Goal: Transaction & Acquisition: Subscribe to service/newsletter

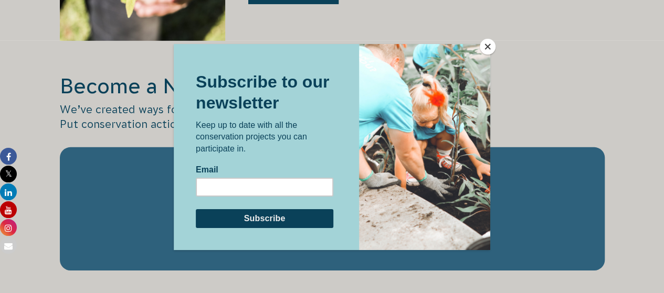
scroll to position [1636, 0]
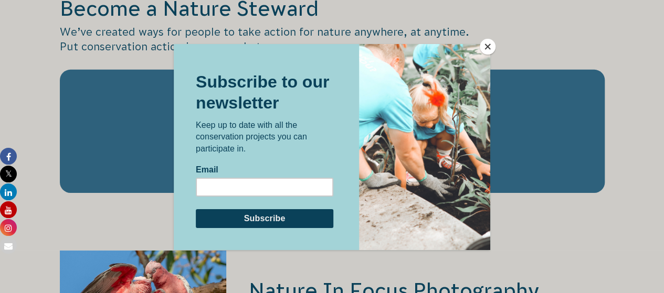
click at [487, 51] on button "Close" at bounding box center [488, 47] width 16 height 16
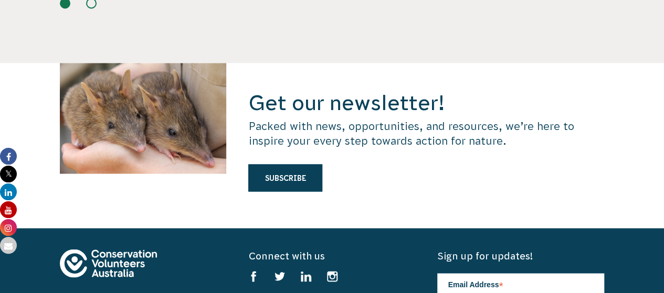
scroll to position [2839, 0]
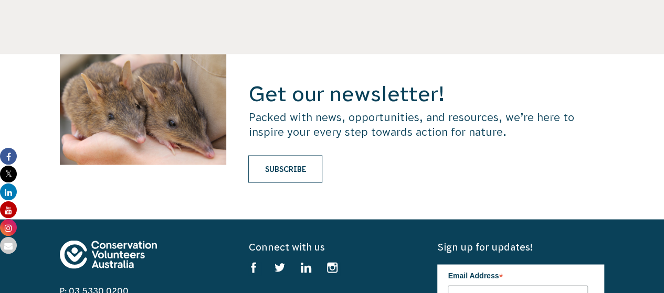
click at [297, 155] on link "Subscribe" at bounding box center [285, 168] width 74 height 27
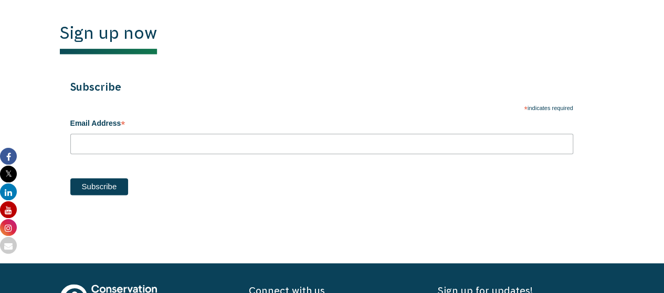
scroll to position [557, 0]
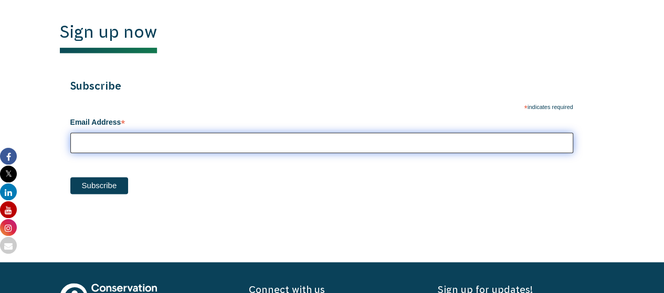
click at [168, 141] on input "Email Address *" at bounding box center [321, 143] width 503 height 20
type input "o"
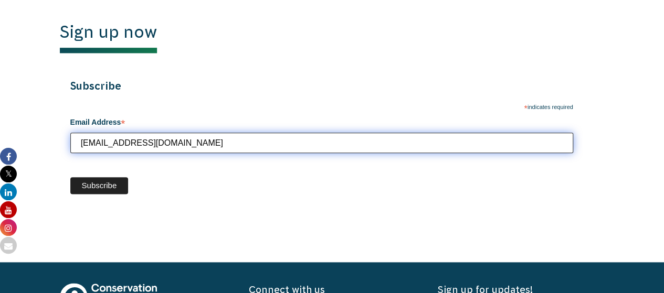
type input "laylaelliewright@gmail.com"
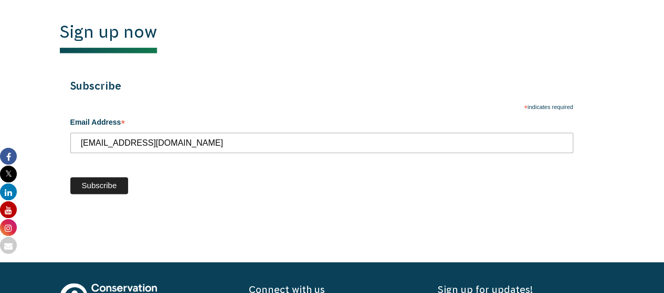
click at [95, 194] on input "Subscribe" at bounding box center [99, 185] width 58 height 17
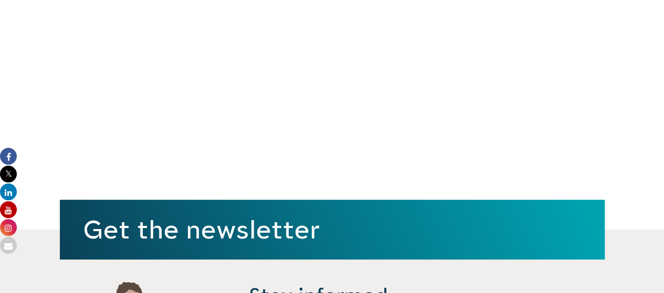
scroll to position [0, 0]
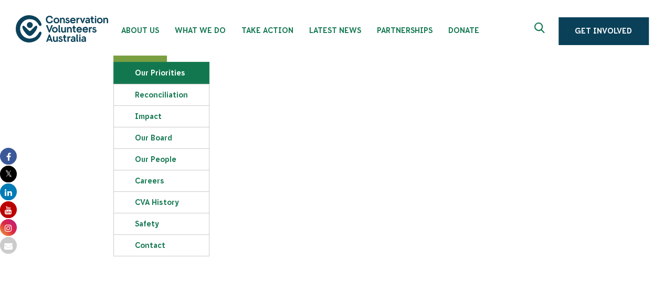
click at [146, 65] on link "Our Priorities" at bounding box center [161, 72] width 95 height 21
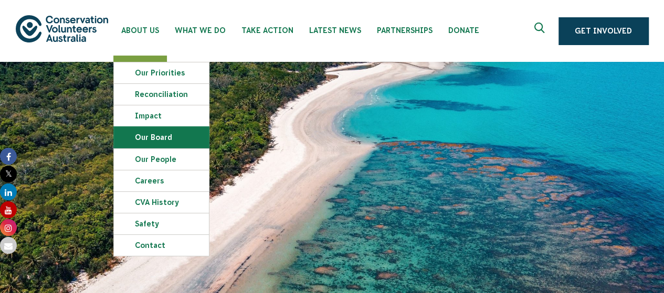
click at [154, 136] on link "Our Board" at bounding box center [161, 137] width 95 height 21
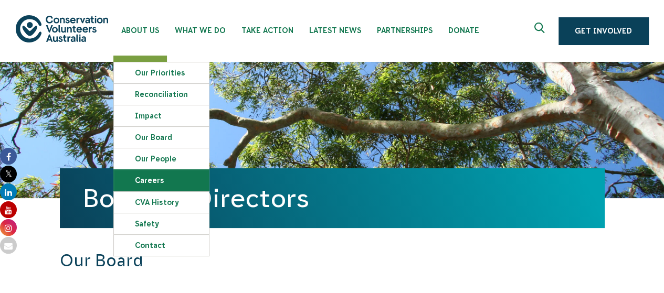
click at [158, 178] on link "Careers" at bounding box center [161, 180] width 95 height 21
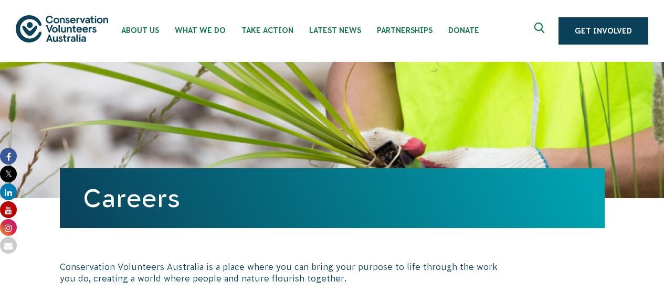
scroll to position [174, 0]
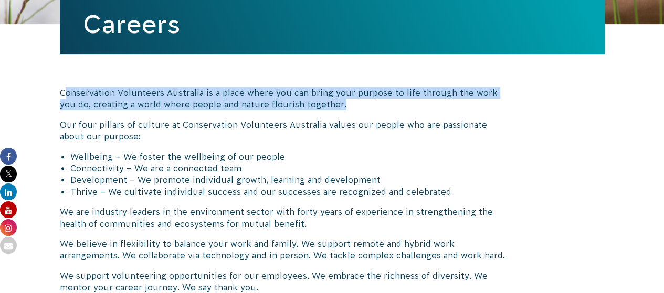
drag, startPoint x: 66, startPoint y: 97, endPoint x: 356, endPoint y: 108, distance: 290.4
click at [356, 108] on p "Conservation Volunteers Australia is a place where you can bring your purpose t…" at bounding box center [285, 99] width 450 height 24
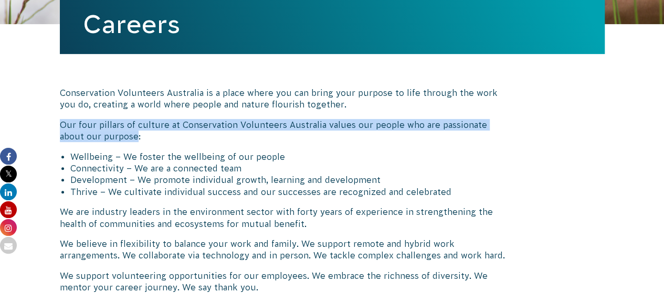
drag, startPoint x: 48, startPoint y: 119, endPoint x: 111, endPoint y: 138, distance: 65.4
click at [111, 139] on p "Our four pillars of culture at Conservation Volunteers Australia values our peo…" at bounding box center [285, 131] width 450 height 24
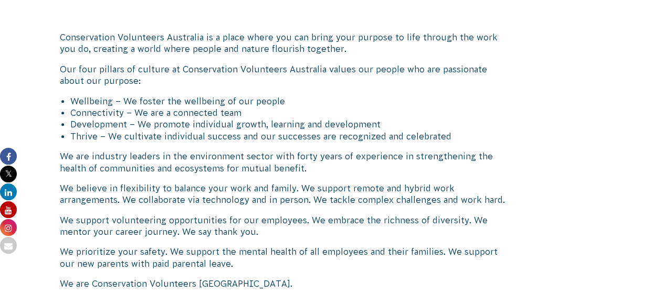
scroll to position [238, 0]
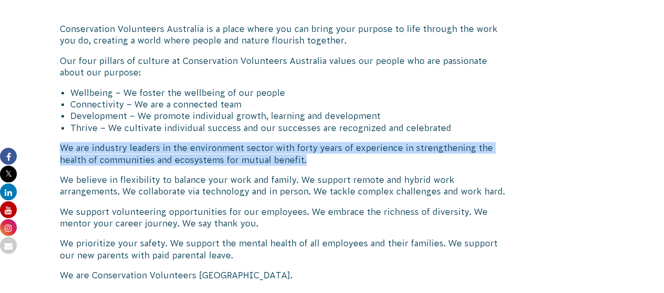
drag, startPoint x: 51, startPoint y: 145, endPoint x: 287, endPoint y: 165, distance: 236.5
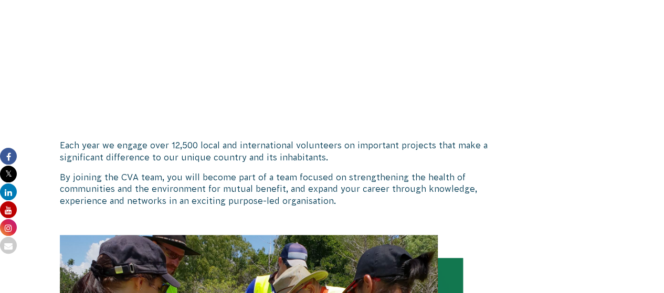
scroll to position [740, 0]
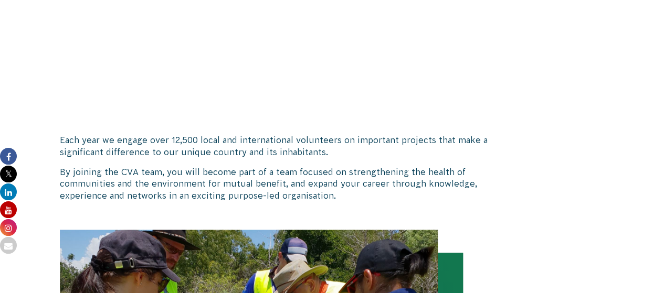
click at [45, 152] on div "Conservation Volunteers Australia is a place where you can bring your purpose t…" at bounding box center [332, 208] width 585 height 1500
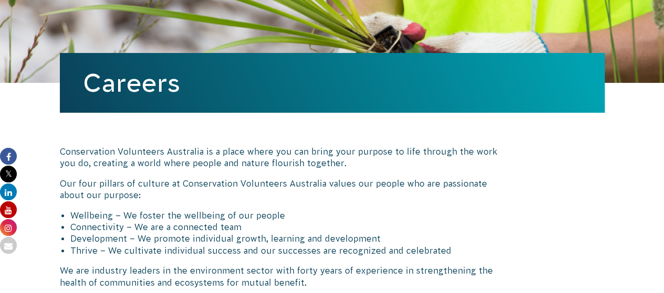
scroll to position [0, 0]
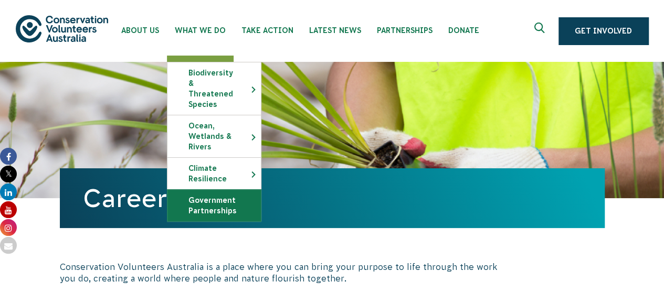
click at [219, 201] on link "Government Partnerships" at bounding box center [213, 205] width 93 height 31
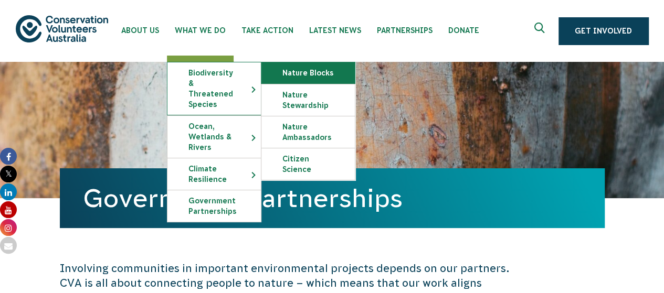
click at [312, 75] on link "Nature Blocks" at bounding box center [307, 72] width 93 height 21
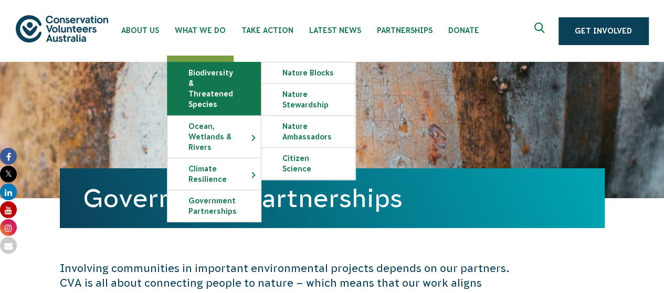
click at [204, 67] on link "Biodiversity & Threatened Species" at bounding box center [213, 88] width 93 height 52
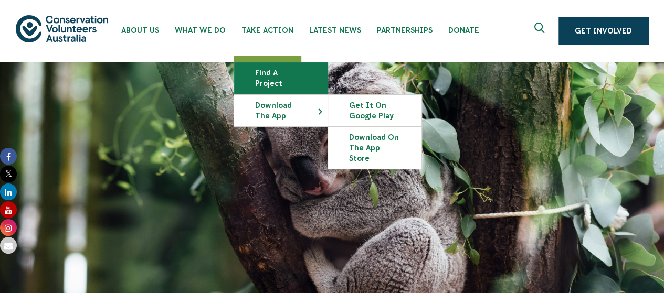
click at [278, 72] on link "Find a project" at bounding box center [280, 77] width 93 height 31
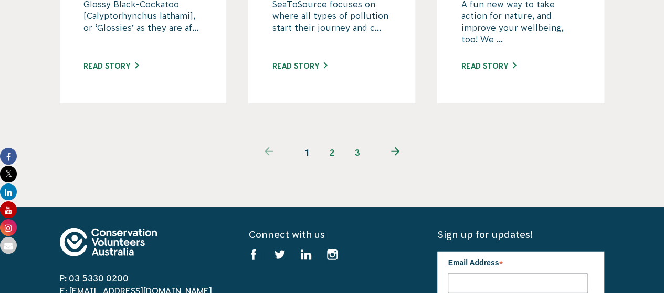
scroll to position [1224, 0]
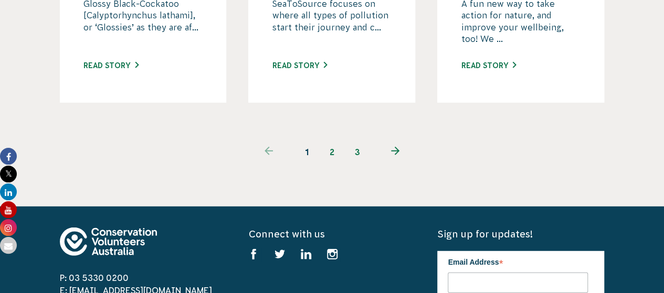
click at [329, 140] on link "2" at bounding box center [332, 152] width 25 height 25
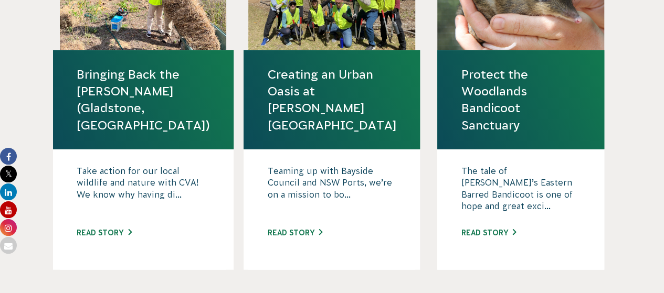
scroll to position [1256, 0]
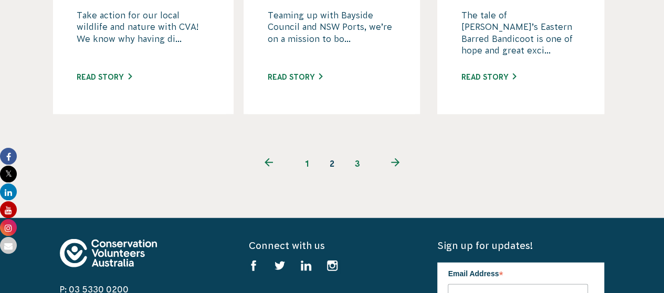
click at [357, 151] on link "3" at bounding box center [357, 163] width 25 height 25
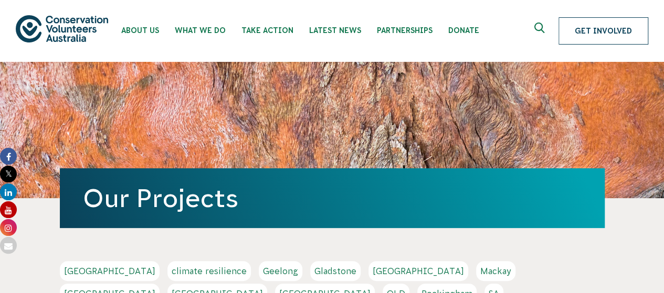
click at [597, 27] on link "Get Involved" at bounding box center [603, 30] width 90 height 27
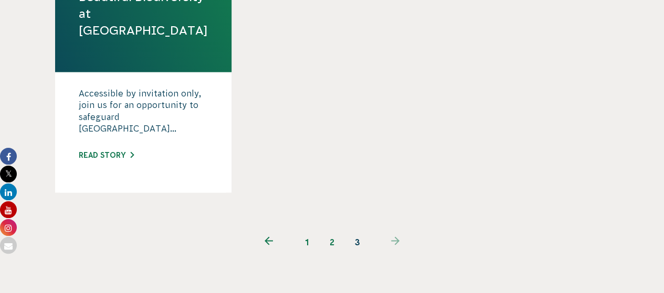
scroll to position [830, 0]
click at [324, 229] on link "2" at bounding box center [332, 241] width 25 height 25
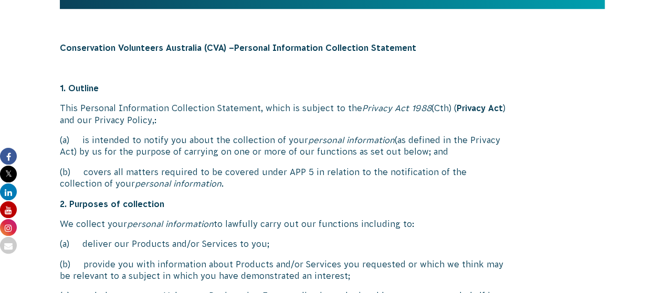
scroll to position [346, 0]
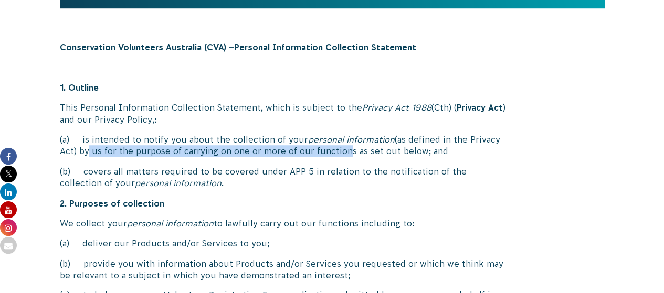
drag, startPoint x: 82, startPoint y: 146, endPoint x: 338, endPoint y: 152, distance: 256.7
click at [338, 152] on p "(a) is intended to notify you about the collection of your personal information…" at bounding box center [285, 146] width 450 height 24
click at [96, 155] on span "(as defined in the Privacy Act) by us for the purpose of carrying on one or mor…" at bounding box center [280, 145] width 440 height 21
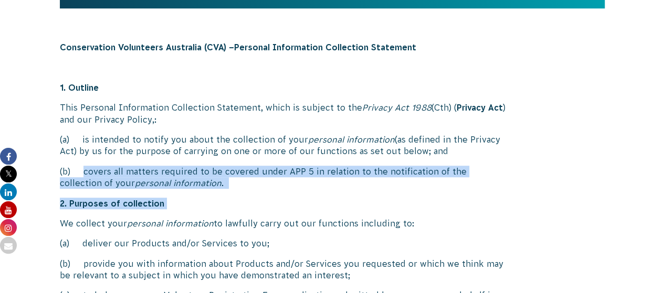
drag, startPoint x: 83, startPoint y: 175, endPoint x: 228, endPoint y: 199, distance: 146.8
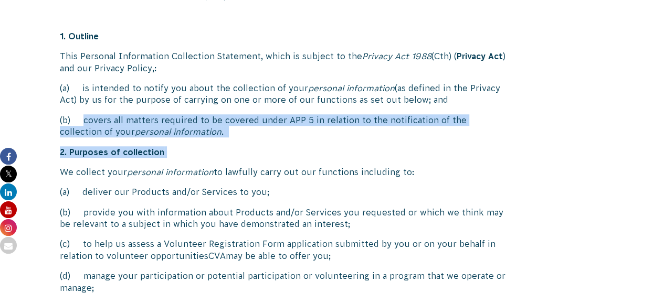
scroll to position [426, 0]
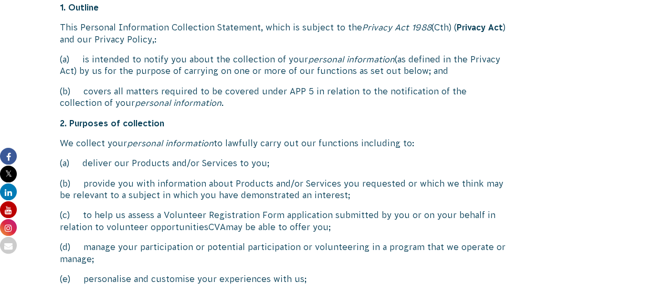
click at [83, 183] on span "(b) provide you with information about Products and/or Services you requested o…" at bounding box center [281, 189] width 443 height 21
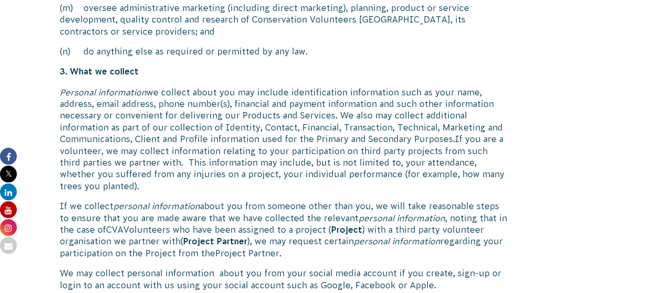
scroll to position [906, 0]
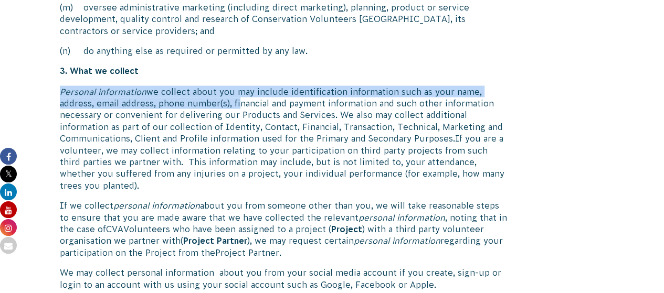
drag, startPoint x: 58, startPoint y: 89, endPoint x: 240, endPoint y: 102, distance: 183.1
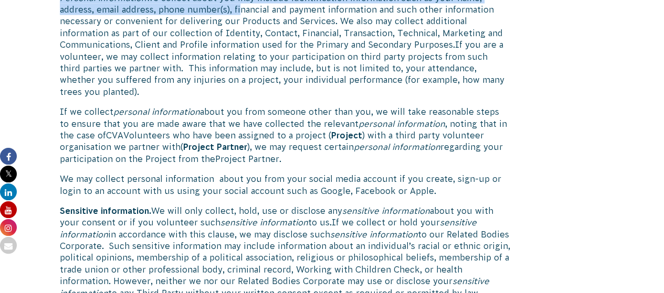
scroll to position [1003, 0]
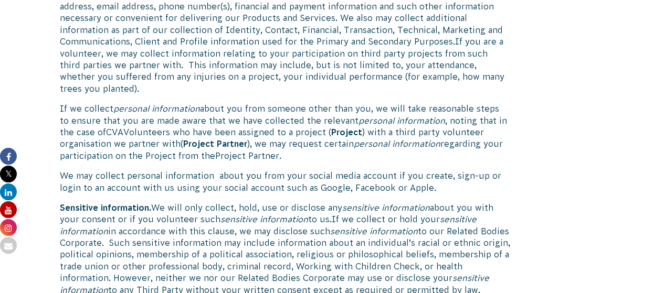
click at [117, 122] on span "about you from someone other than you, we will take reasonable steps to ensure …" at bounding box center [279, 114] width 439 height 21
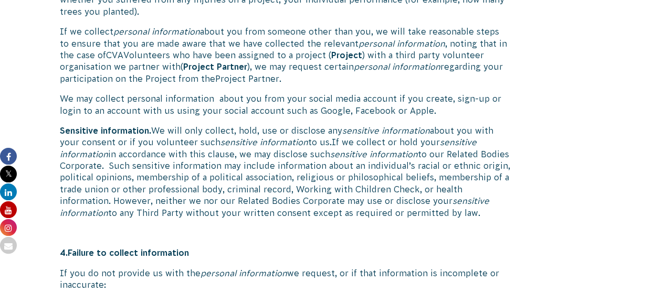
scroll to position [1081, 0]
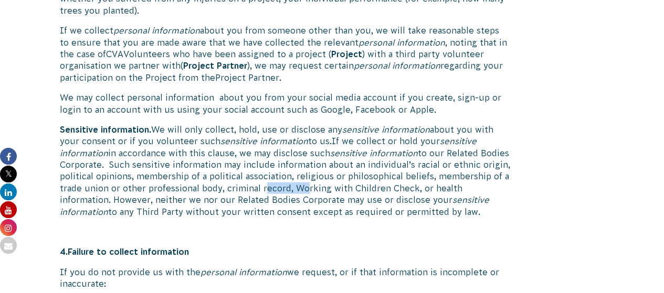
drag, startPoint x: 297, startPoint y: 192, endPoint x: 260, endPoint y: 192, distance: 37.3
click at [260, 192] on span "to our Related Bodies Corporate. Such sensitive information may include informa…" at bounding box center [285, 177] width 450 height 57
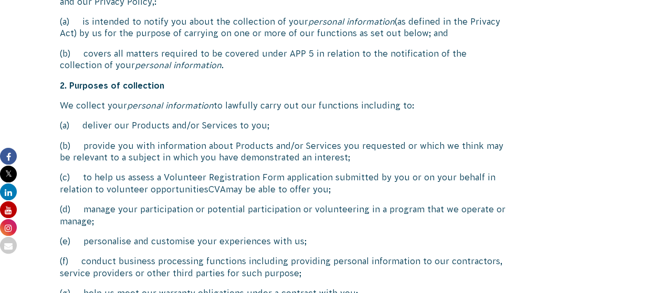
scroll to position [0, 0]
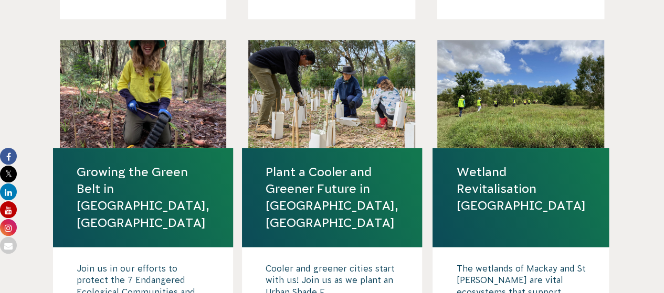
scroll to position [657, 0]
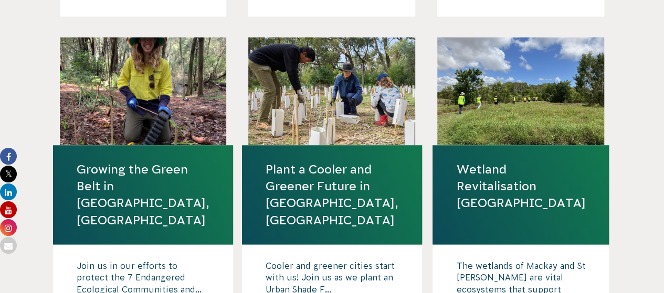
click at [158, 161] on link "Growing the Green Belt in Rockdale, Sydney" at bounding box center [143, 195] width 133 height 68
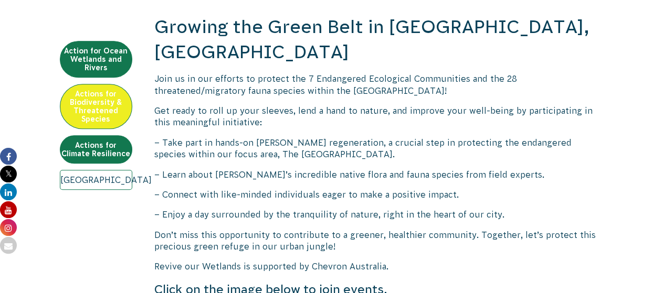
scroll to position [371, 0]
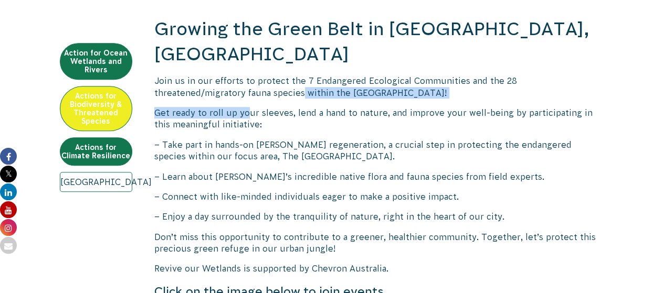
drag, startPoint x: 210, startPoint y: 71, endPoint x: 249, endPoint y: 76, distance: 39.1
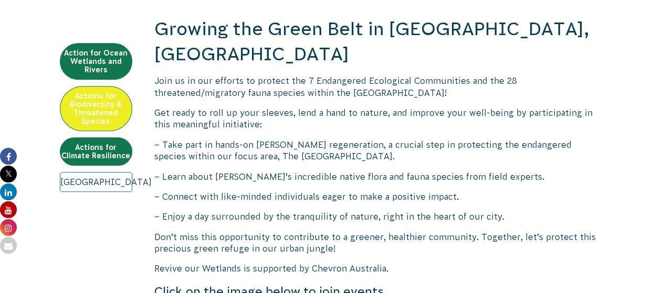
click at [243, 107] on p "Get ready to roll up your sleeves, lend a hand to nature, and improve your well…" at bounding box center [379, 119] width 450 height 24
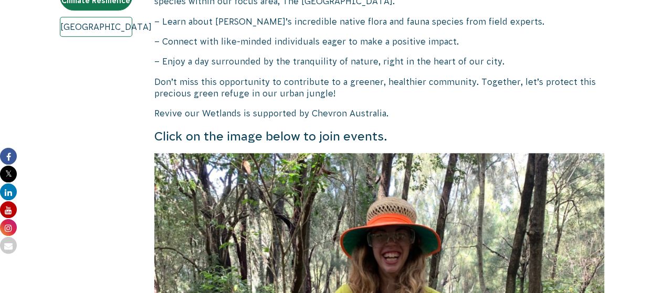
scroll to position [585, 0]
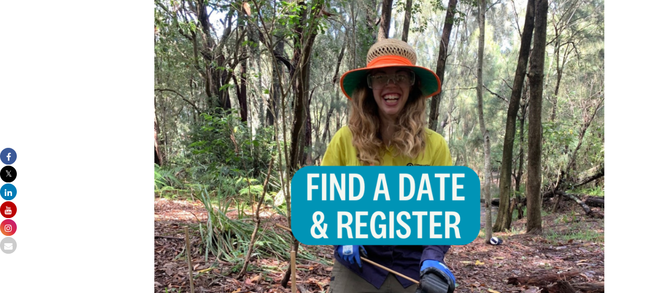
scroll to position [687, 0]
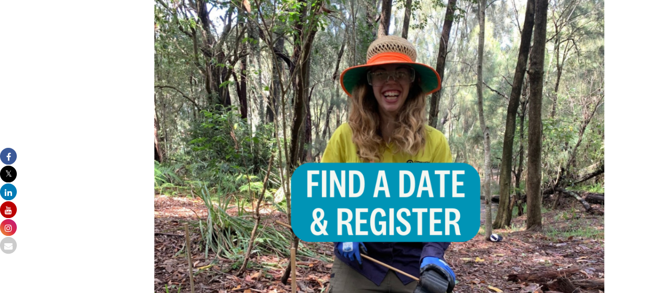
click at [369, 172] on img at bounding box center [379, 217] width 450 height 450
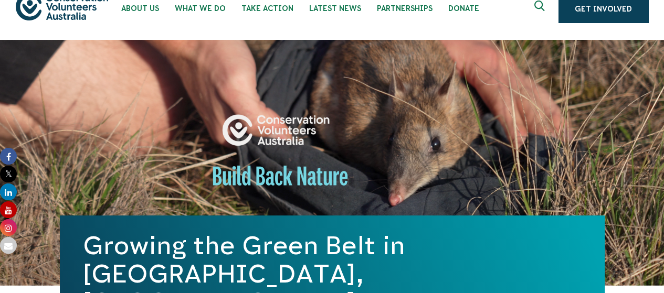
scroll to position [0, 0]
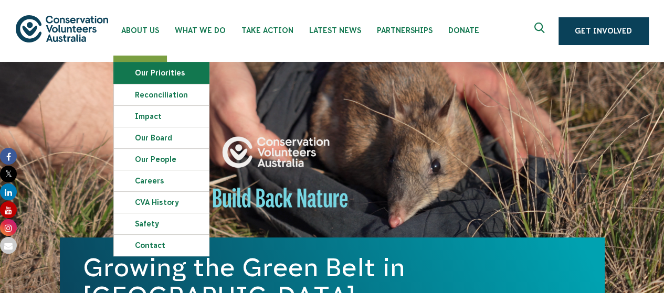
click at [137, 73] on link "Our Priorities" at bounding box center [161, 72] width 95 height 21
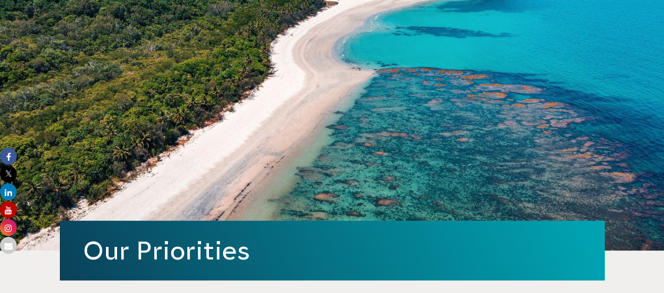
scroll to position [72, 0]
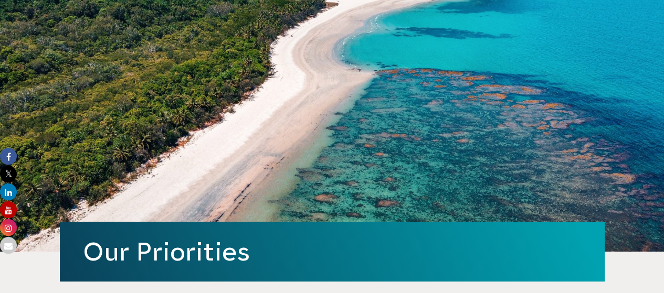
click at [357, 142] on div "Our Priorities" at bounding box center [332, 121] width 545 height 262
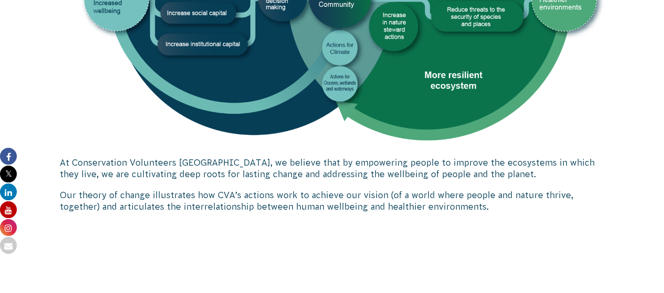
scroll to position [614, 0]
